Goal: Information Seeking & Learning: Learn about a topic

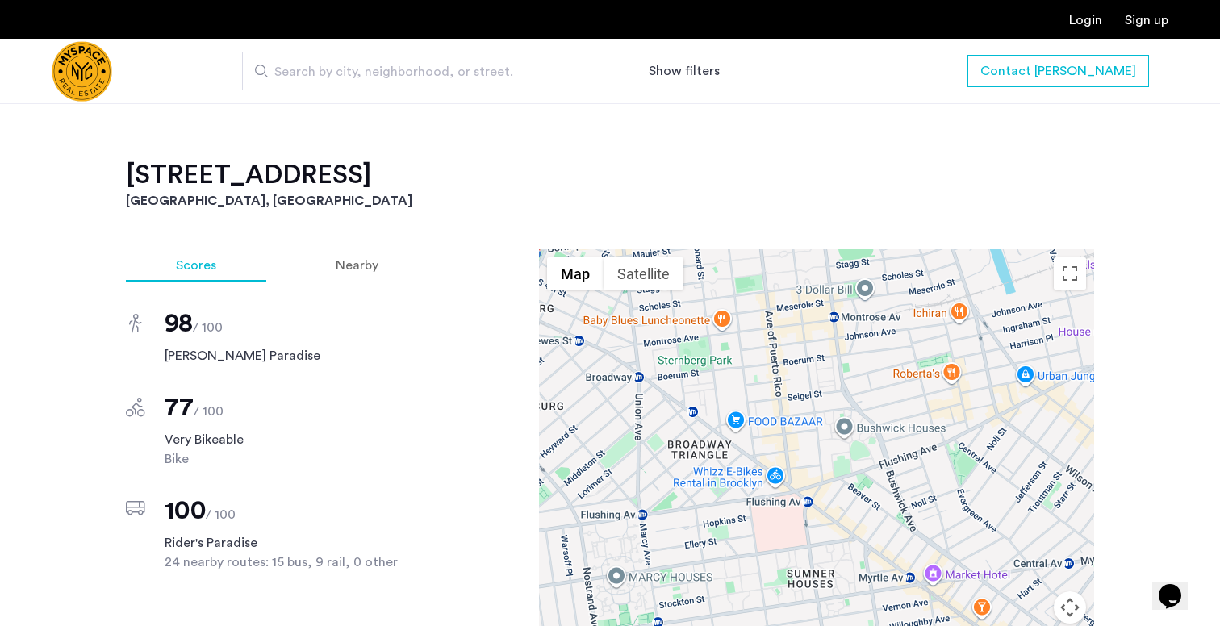
scroll to position [1175, 0]
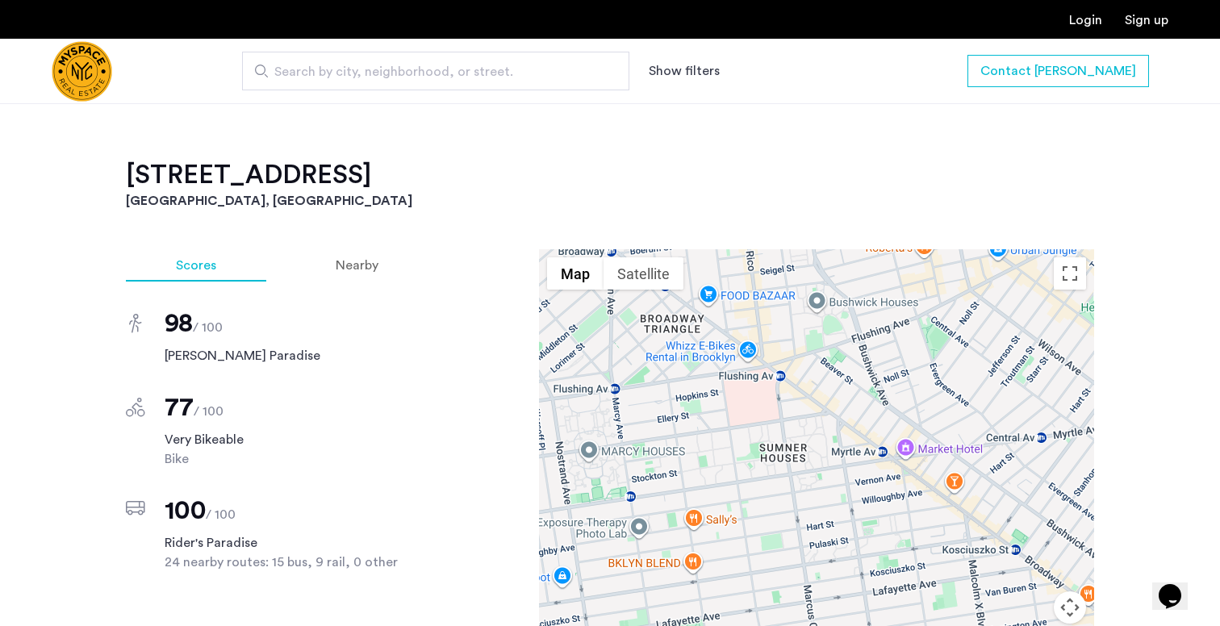
drag, startPoint x: 1035, startPoint y: 488, endPoint x: 1007, endPoint y: 362, distance: 129.7
click at [1007, 361] on div at bounding box center [816, 475] width 555 height 452
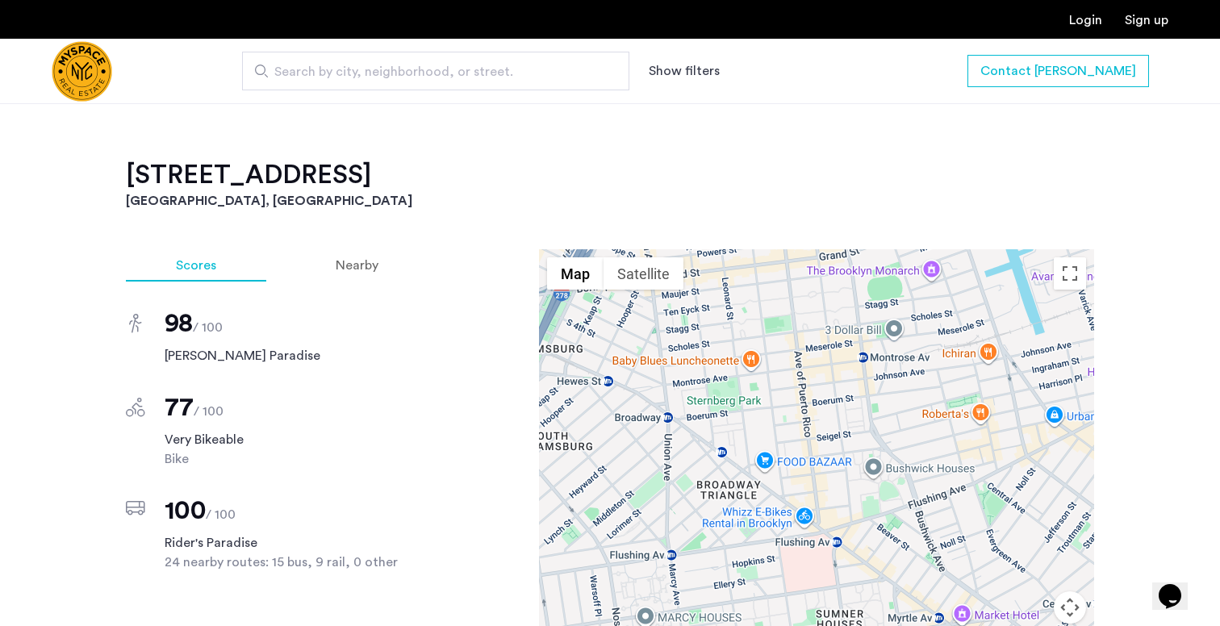
drag, startPoint x: 1007, startPoint y: 362, endPoint x: 1064, endPoint y: 528, distance: 175.6
click at [1065, 529] on div at bounding box center [816, 475] width 555 height 452
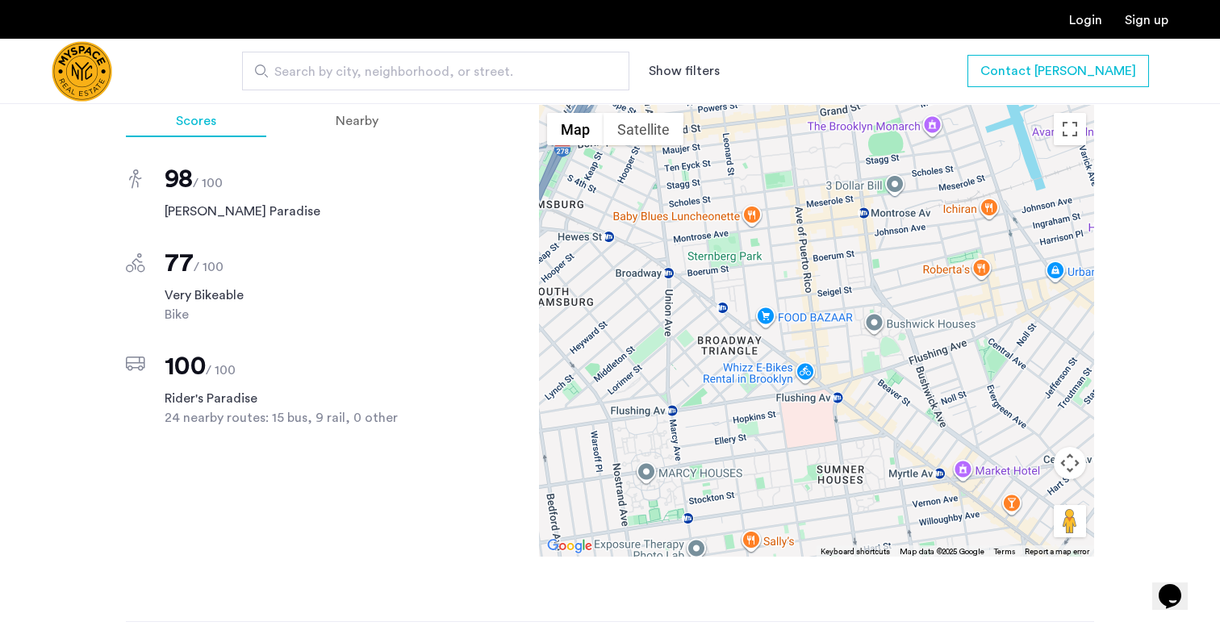
scroll to position [1354, 0]
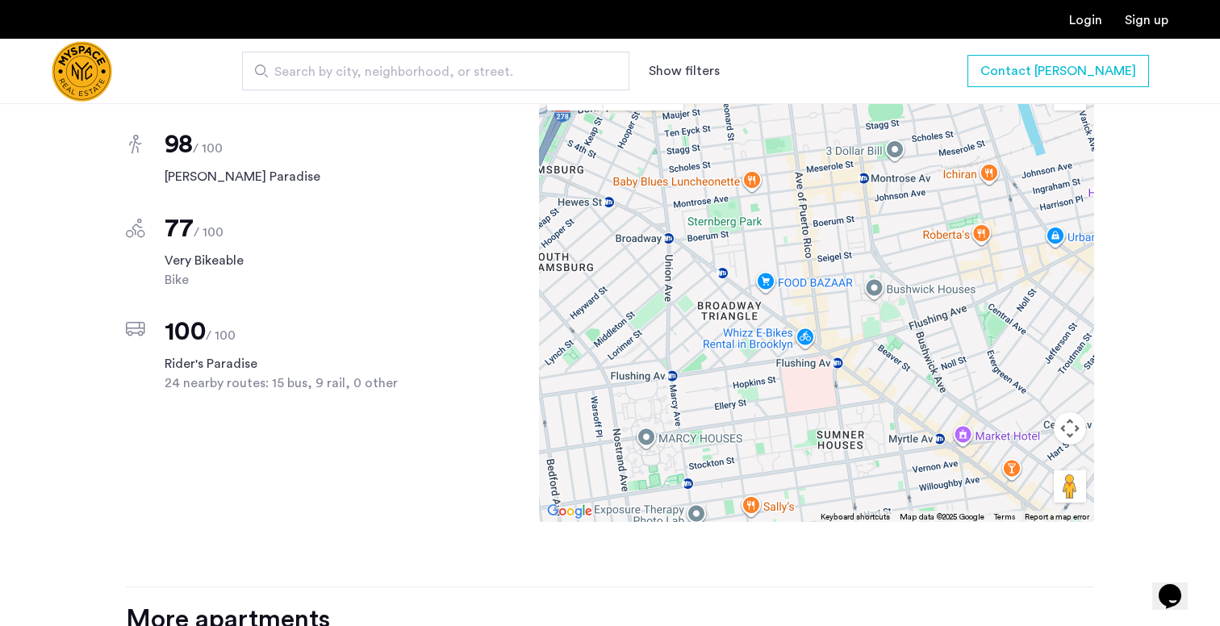
click at [873, 287] on div at bounding box center [816, 296] width 555 height 452
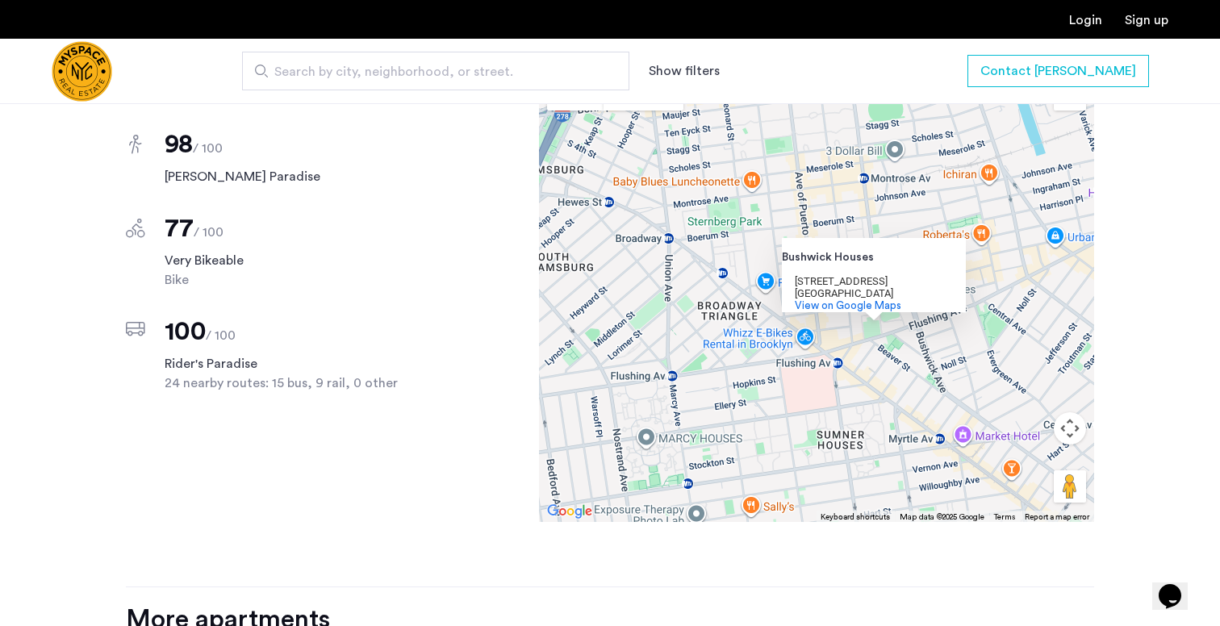
click at [861, 329] on div "Bushwick Houses Bushwick Houses 372 Bushwick Ave Brooklyn, NY 11206 View on Goo…" at bounding box center [816, 296] width 555 height 452
click at [835, 372] on div "Bushwick Houses Bushwick Houses 372 Bushwick Ave Brooklyn, NY 11206 View on Goo…" at bounding box center [816, 296] width 555 height 452
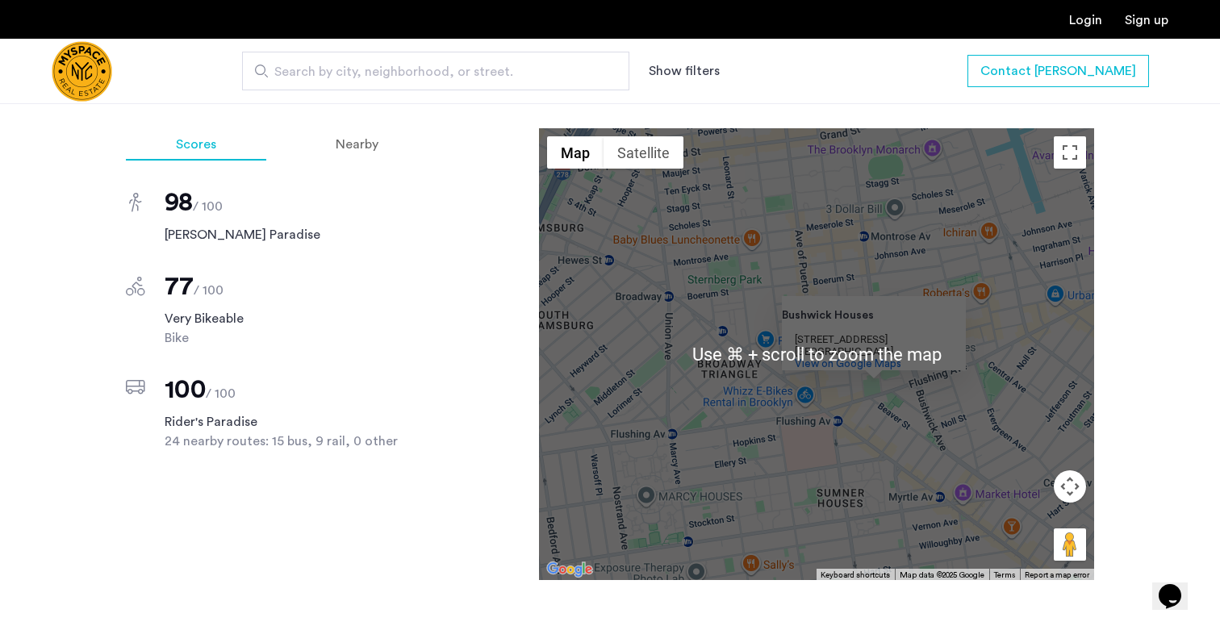
scroll to position [1278, 0]
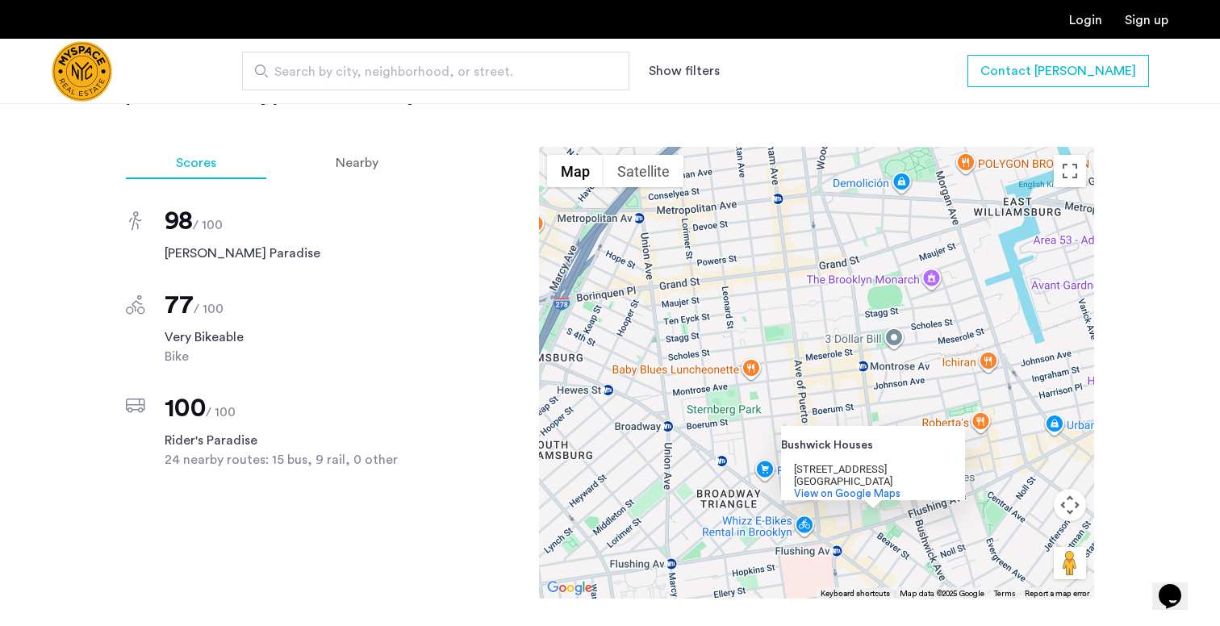
drag, startPoint x: 829, startPoint y: 249, endPoint x: 828, endPoint y: 363, distance: 113.8
click at [828, 363] on div "Bushwick Houses Bushwick Houses 372 Bushwick Ave Brooklyn, NY 11206 View on Goo…" at bounding box center [816, 373] width 555 height 452
click at [1072, 497] on button "Map camera controls" at bounding box center [1070, 505] width 32 height 32
click at [1027, 467] on button "Zoom in" at bounding box center [1030, 465] width 32 height 32
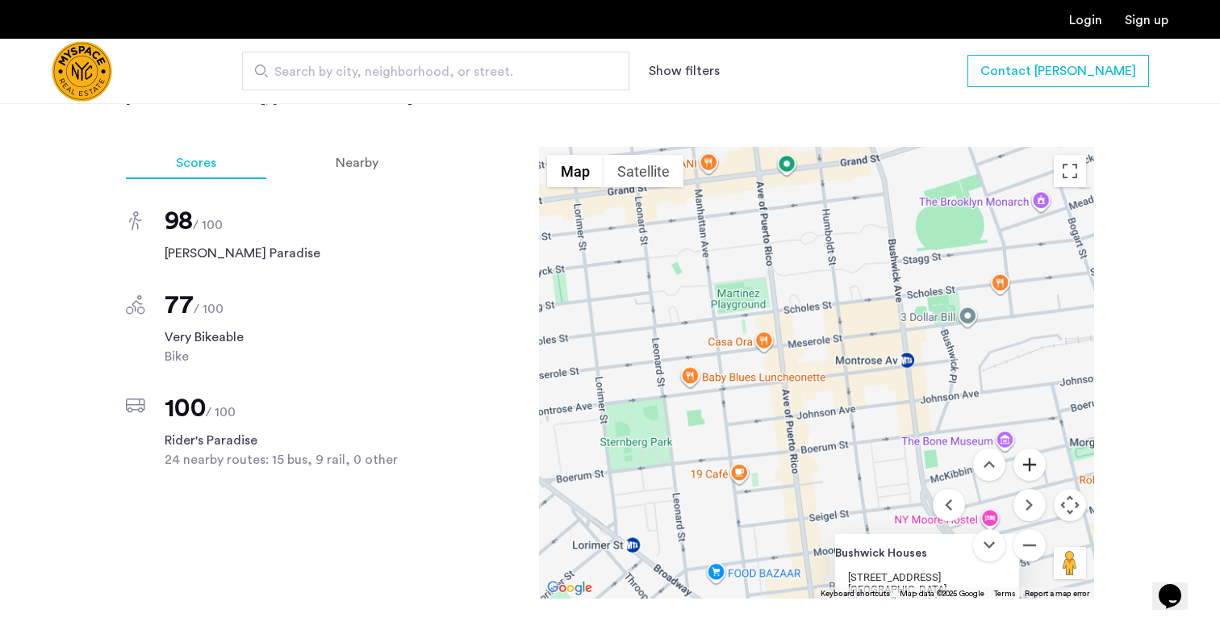
click at [1027, 467] on button "Zoom in" at bounding box center [1030, 465] width 32 height 32
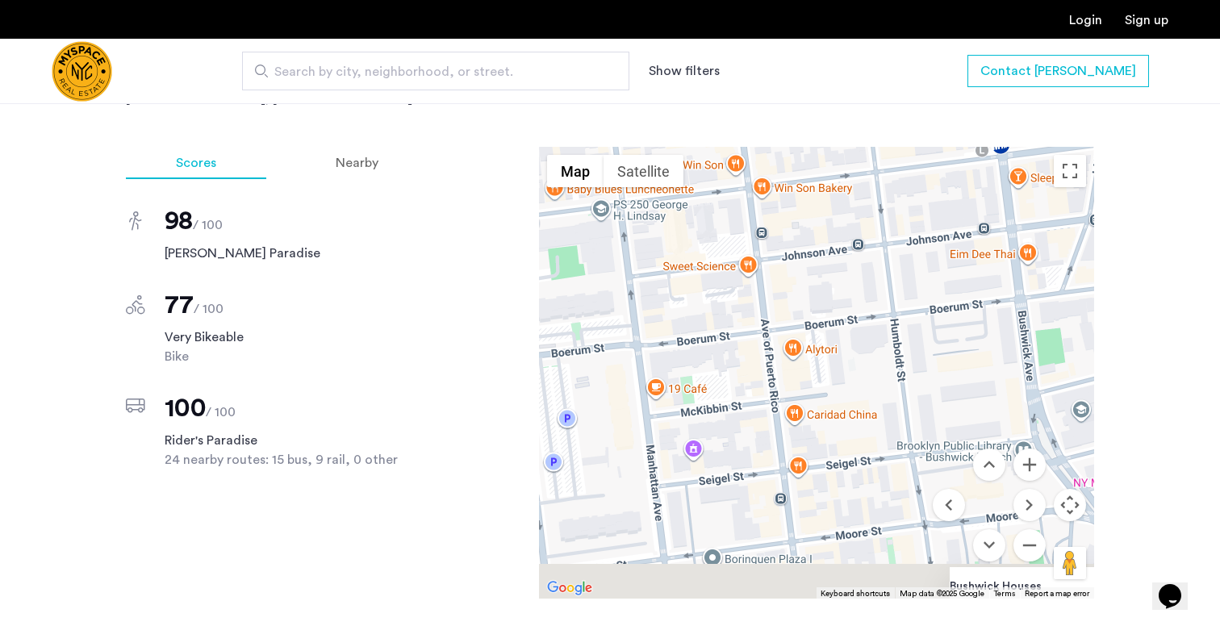
drag, startPoint x: 915, startPoint y: 466, endPoint x: 913, endPoint y: 255, distance: 210.7
click at [913, 255] on div "Bushwick Houses Bushwick Houses 372 Bushwick Ave Brooklyn, NY 11206 View on Goo…" at bounding box center [816, 373] width 555 height 452
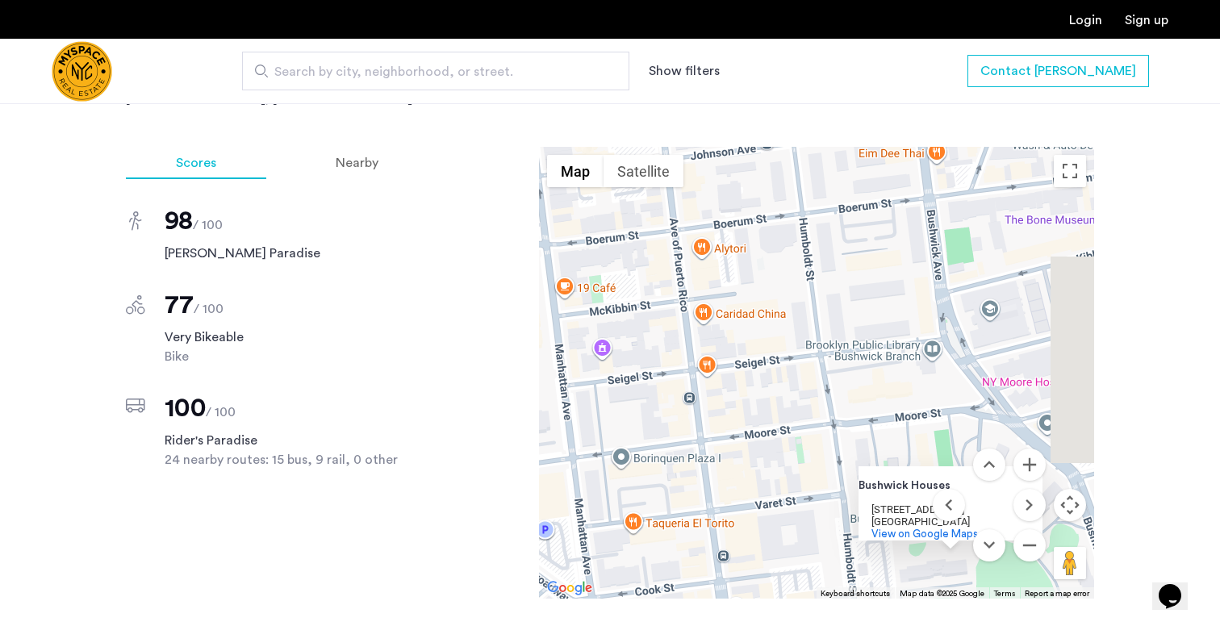
drag, startPoint x: 913, startPoint y: 255, endPoint x: 819, endPoint y: 156, distance: 136.5
click at [819, 156] on div "Bushwick Houses Bushwick Houses 372 Bushwick Ave Brooklyn, NY 11206 View on Goo…" at bounding box center [816, 373] width 555 height 452
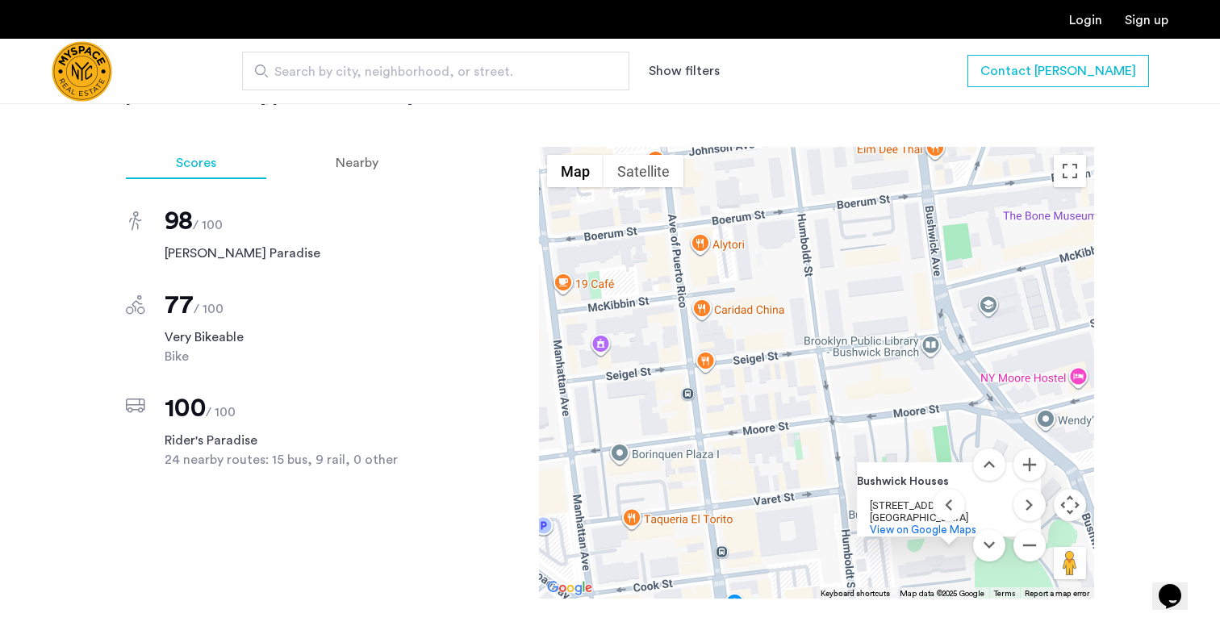
click at [847, 342] on div "Bushwick Houses Bushwick Houses 372 Bushwick Ave Brooklyn, NY 11206 View on Goo…" at bounding box center [816, 373] width 555 height 452
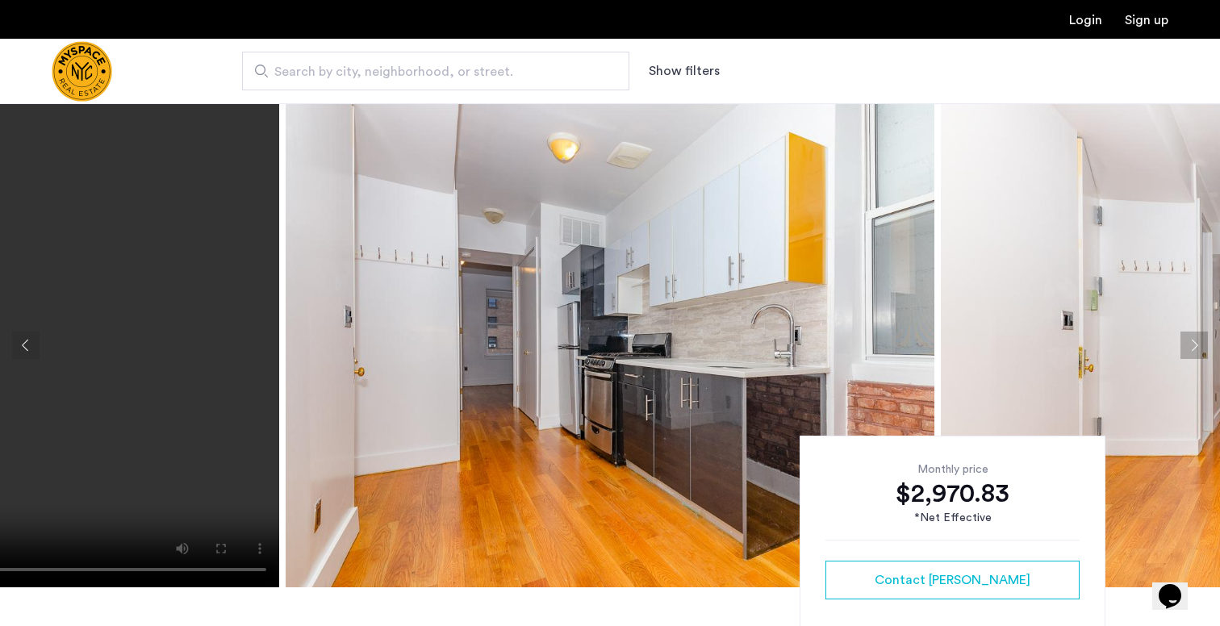
scroll to position [0, 0]
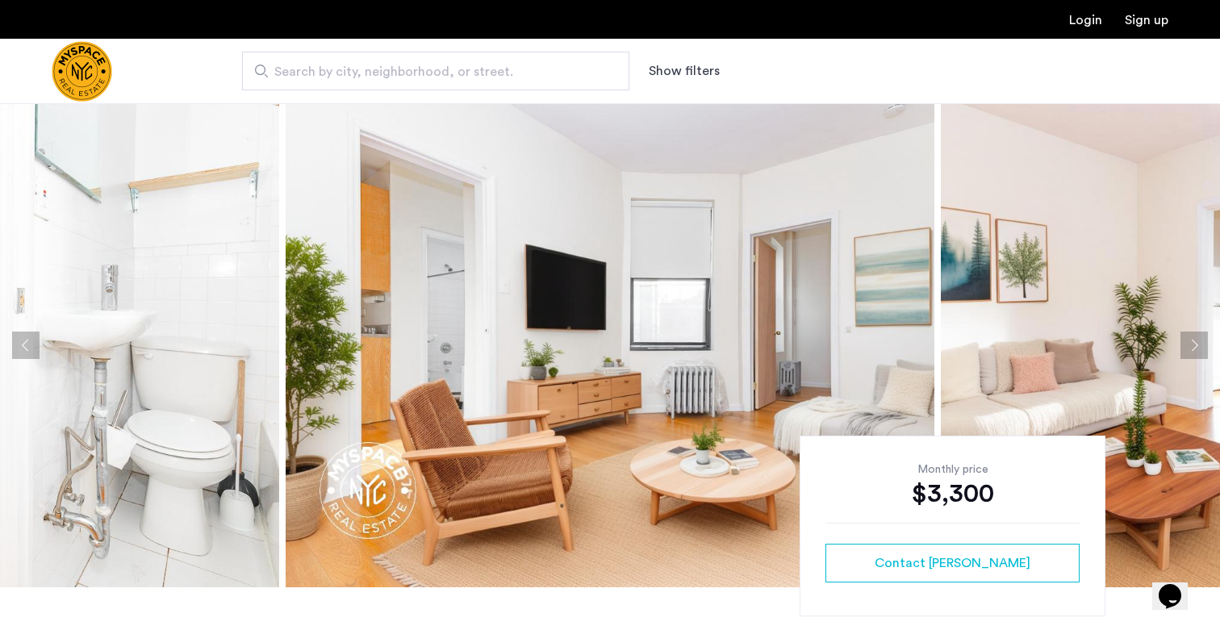
click at [638, 333] on img at bounding box center [610, 345] width 649 height 484
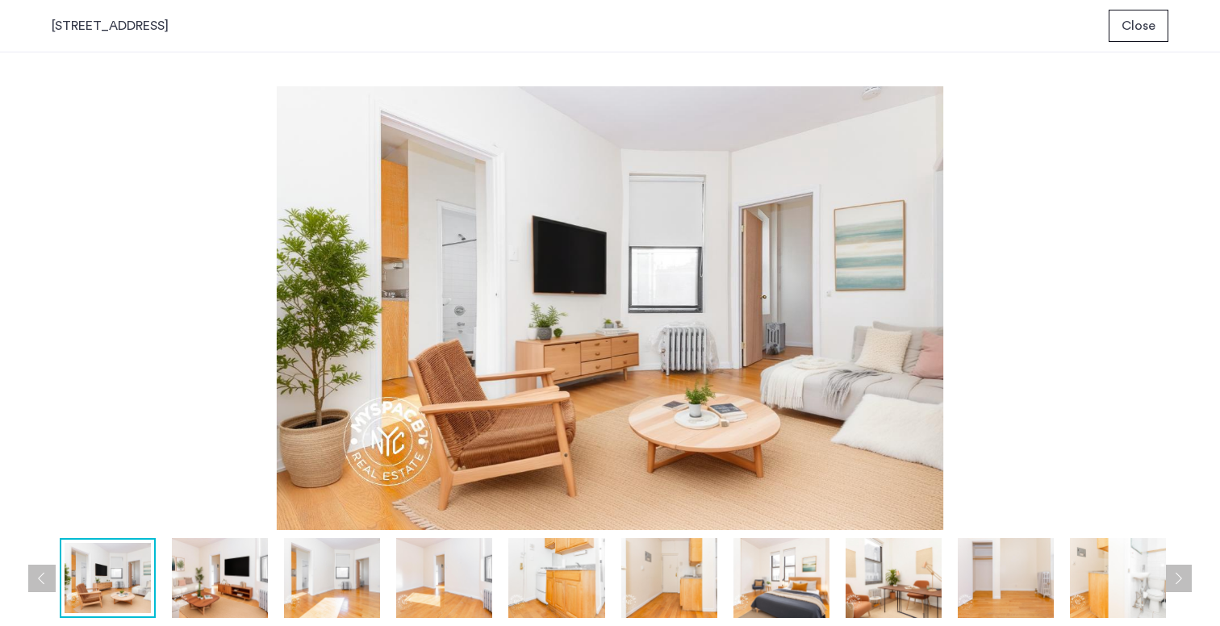
click at [218, 595] on img at bounding box center [220, 578] width 96 height 80
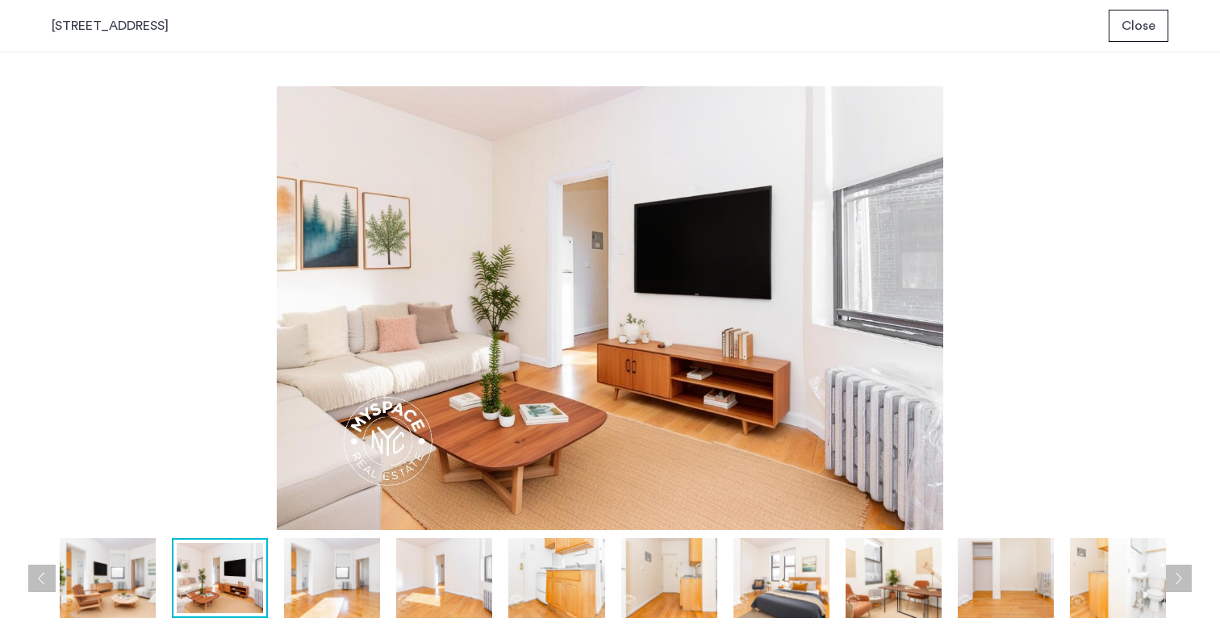
click at [291, 588] on img at bounding box center [332, 578] width 96 height 80
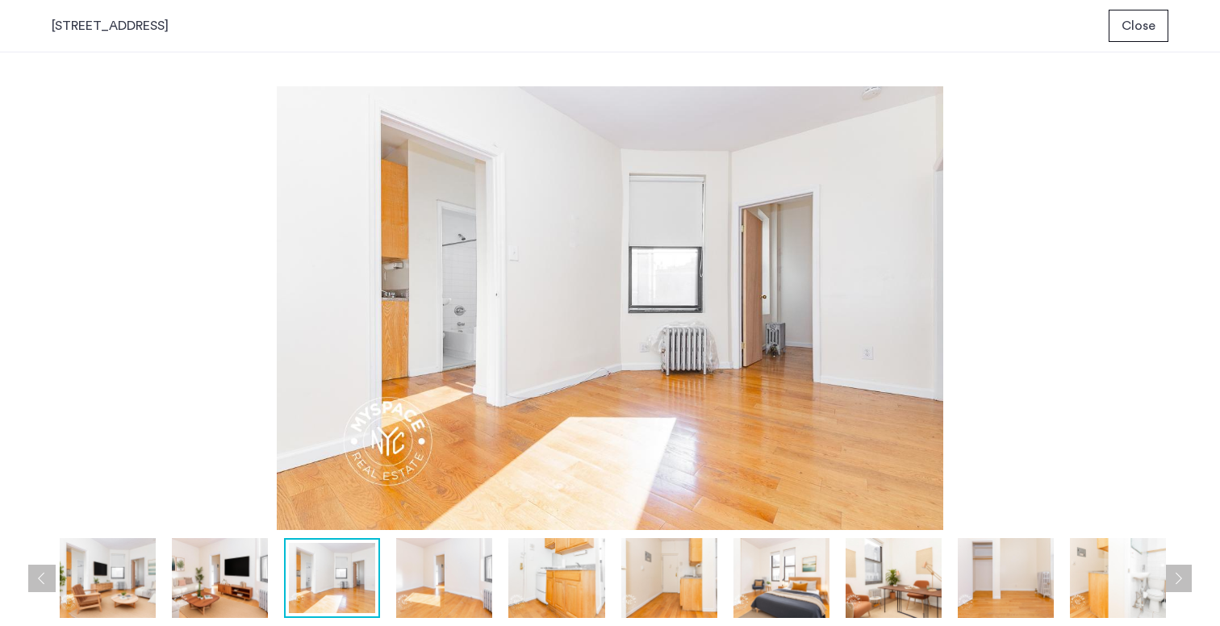
click at [419, 590] on img at bounding box center [444, 578] width 96 height 80
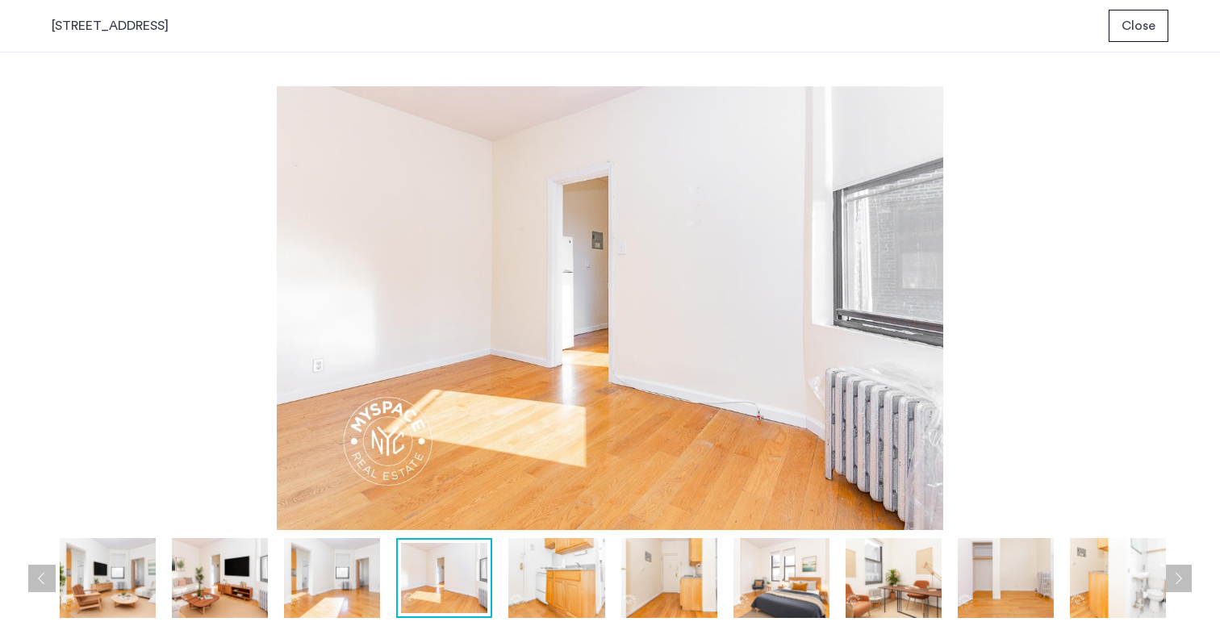
click at [529, 592] on img at bounding box center [557, 578] width 96 height 80
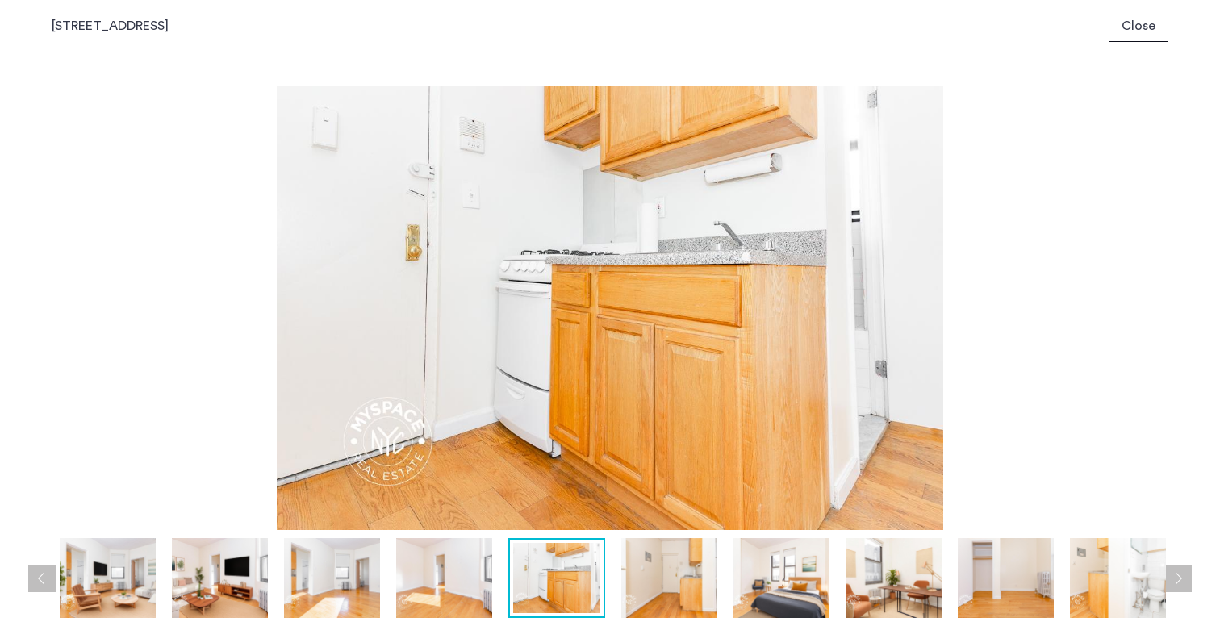
click at [668, 585] on img at bounding box center [670, 578] width 96 height 80
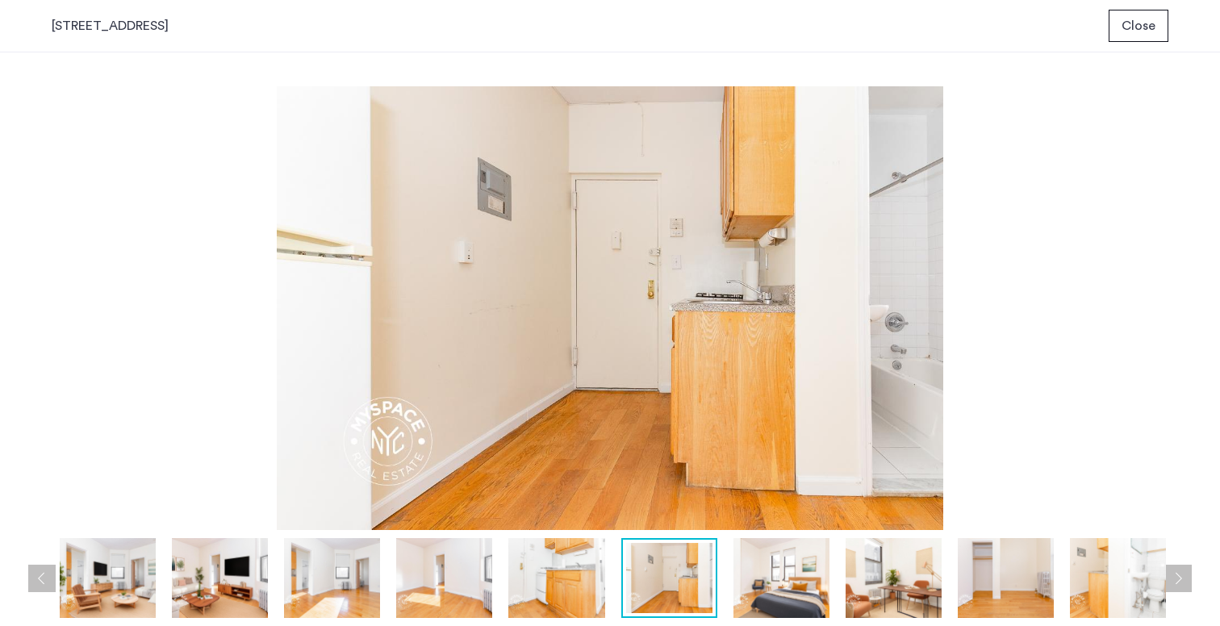
click at [765, 590] on img at bounding box center [782, 578] width 96 height 80
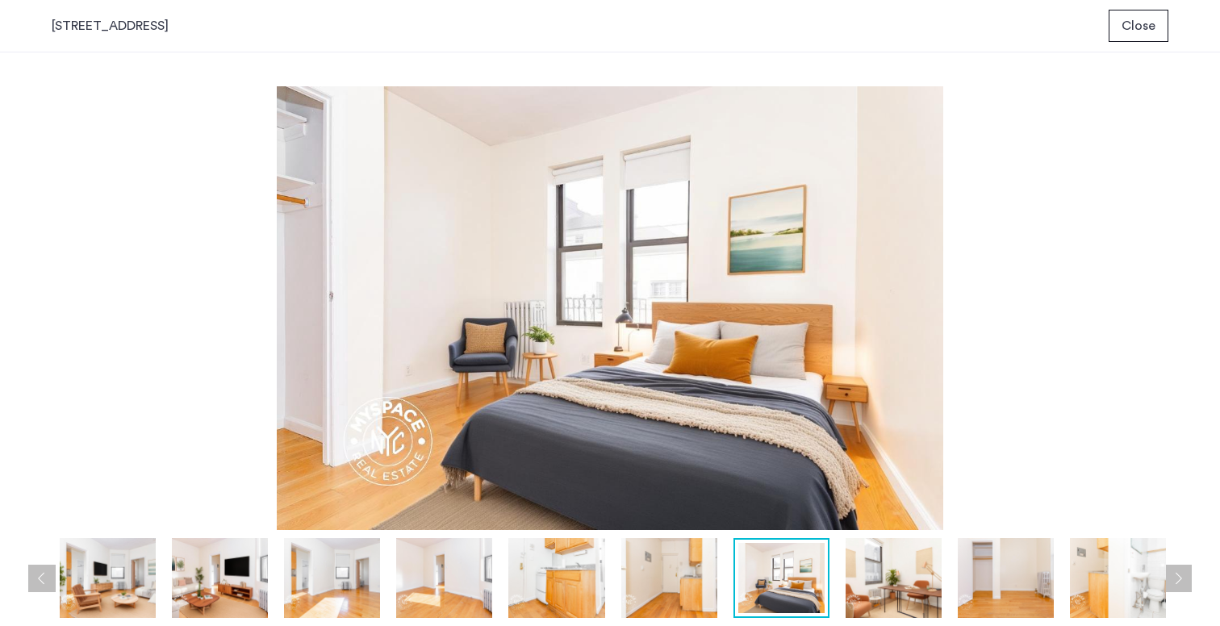
click at [880, 598] on img at bounding box center [894, 578] width 96 height 80
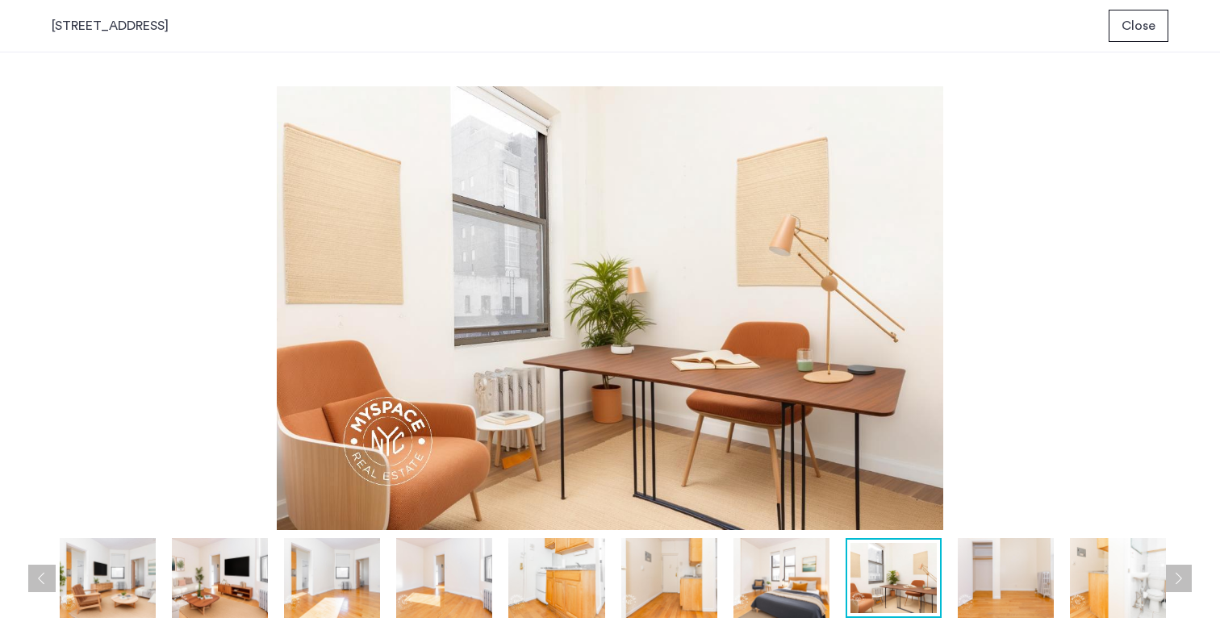
click at [970, 577] on img at bounding box center [1006, 578] width 96 height 80
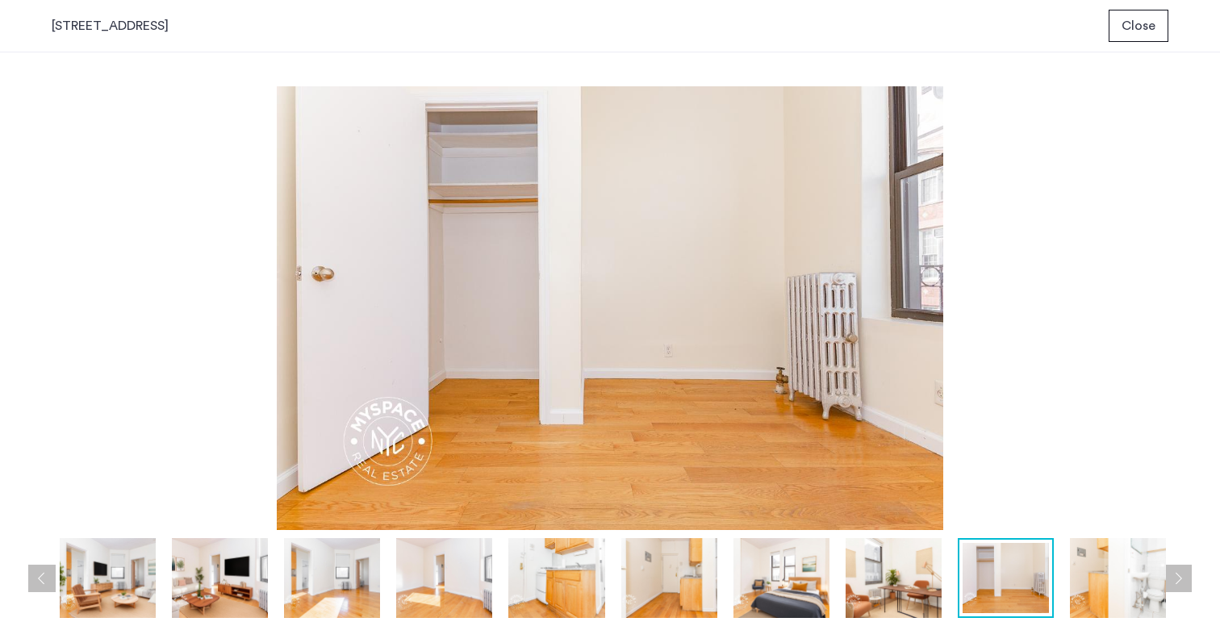
click at [1076, 592] on img at bounding box center [1118, 578] width 96 height 80
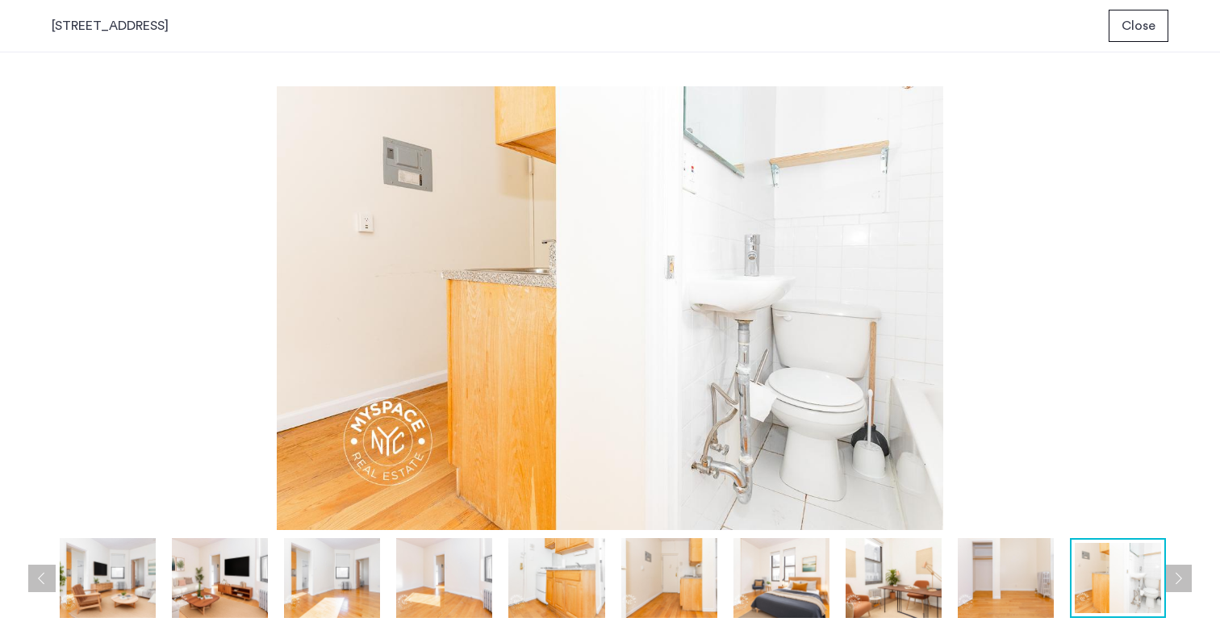
click at [1182, 588] on button "Next apartment" at bounding box center [1178, 578] width 27 height 27
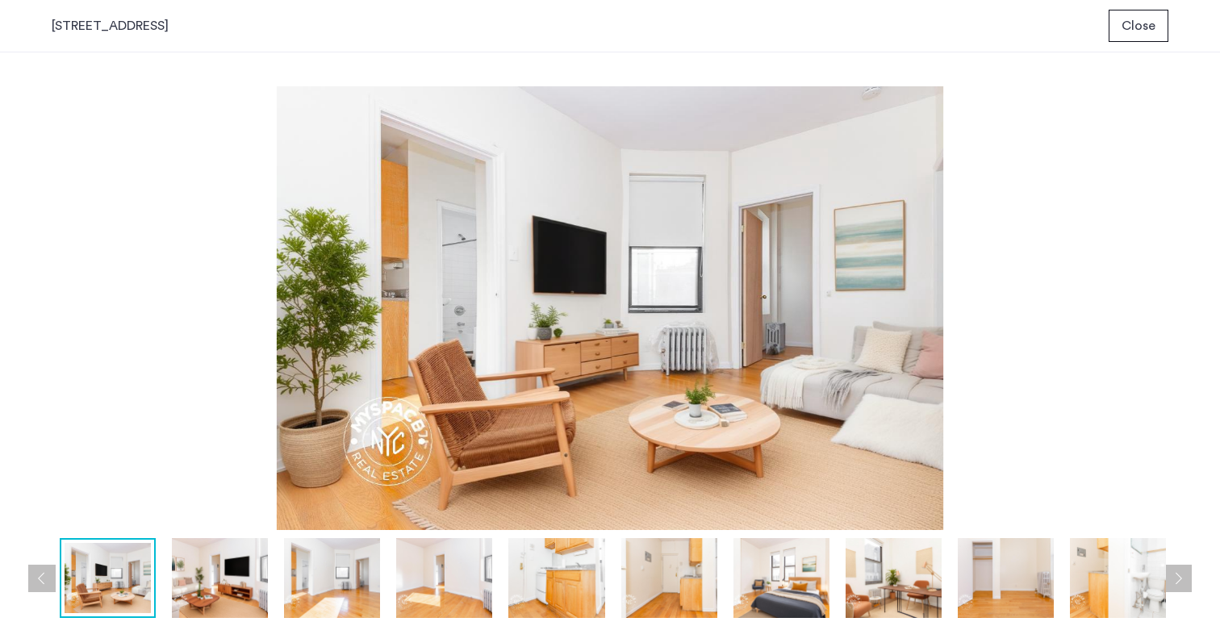
click at [1182, 588] on button "Next apartment" at bounding box center [1178, 578] width 27 height 27
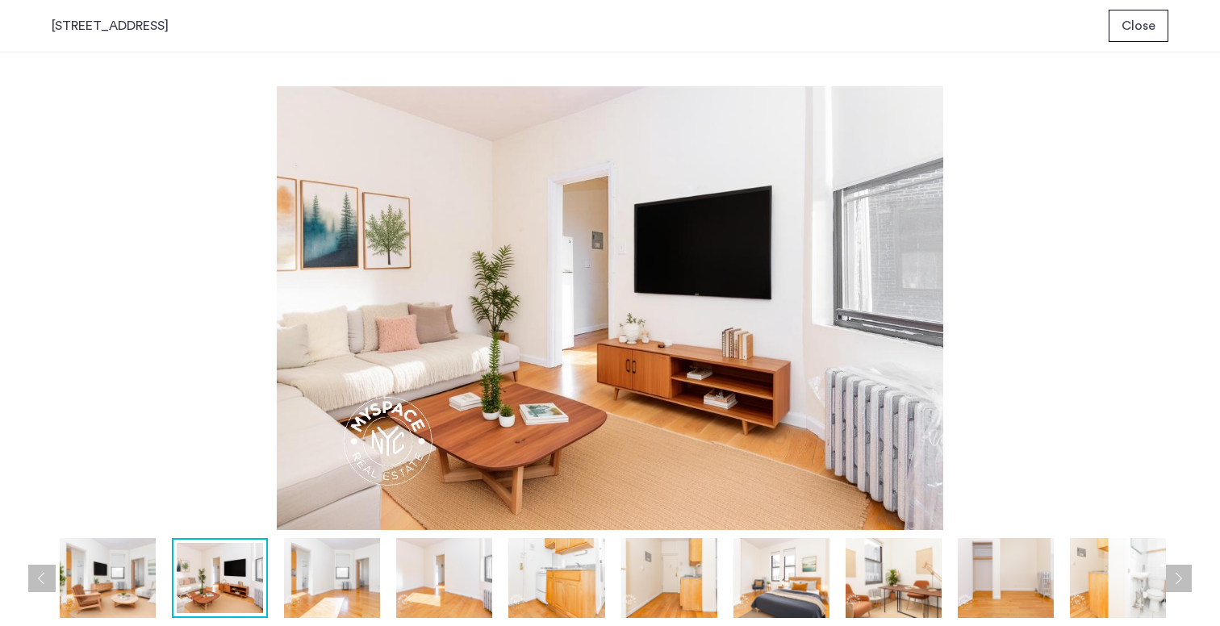
click at [1135, 25] on span "Close" at bounding box center [1139, 25] width 34 height 19
